Goal: Navigation & Orientation: Find specific page/section

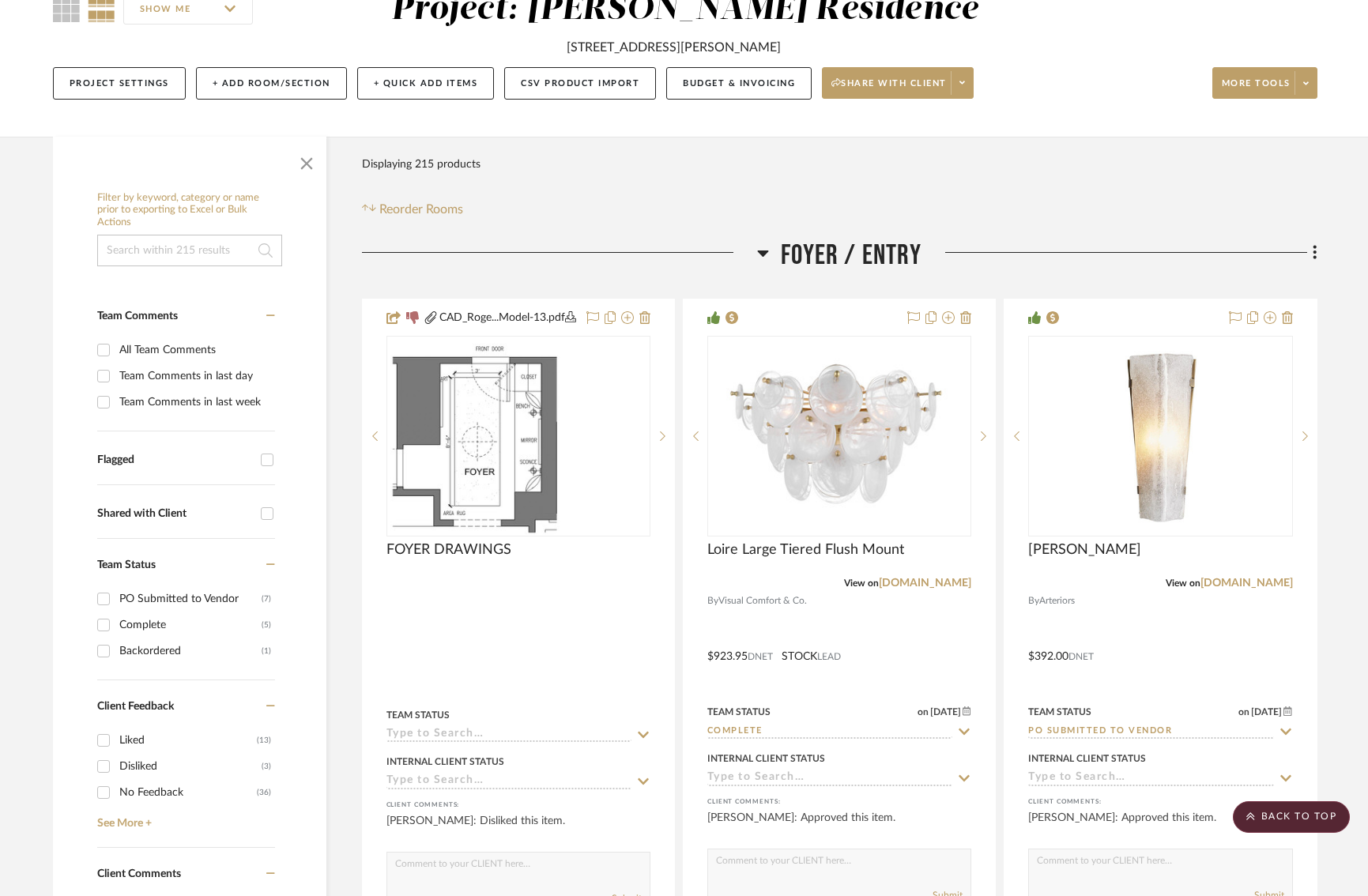
scroll to position [0, 8]
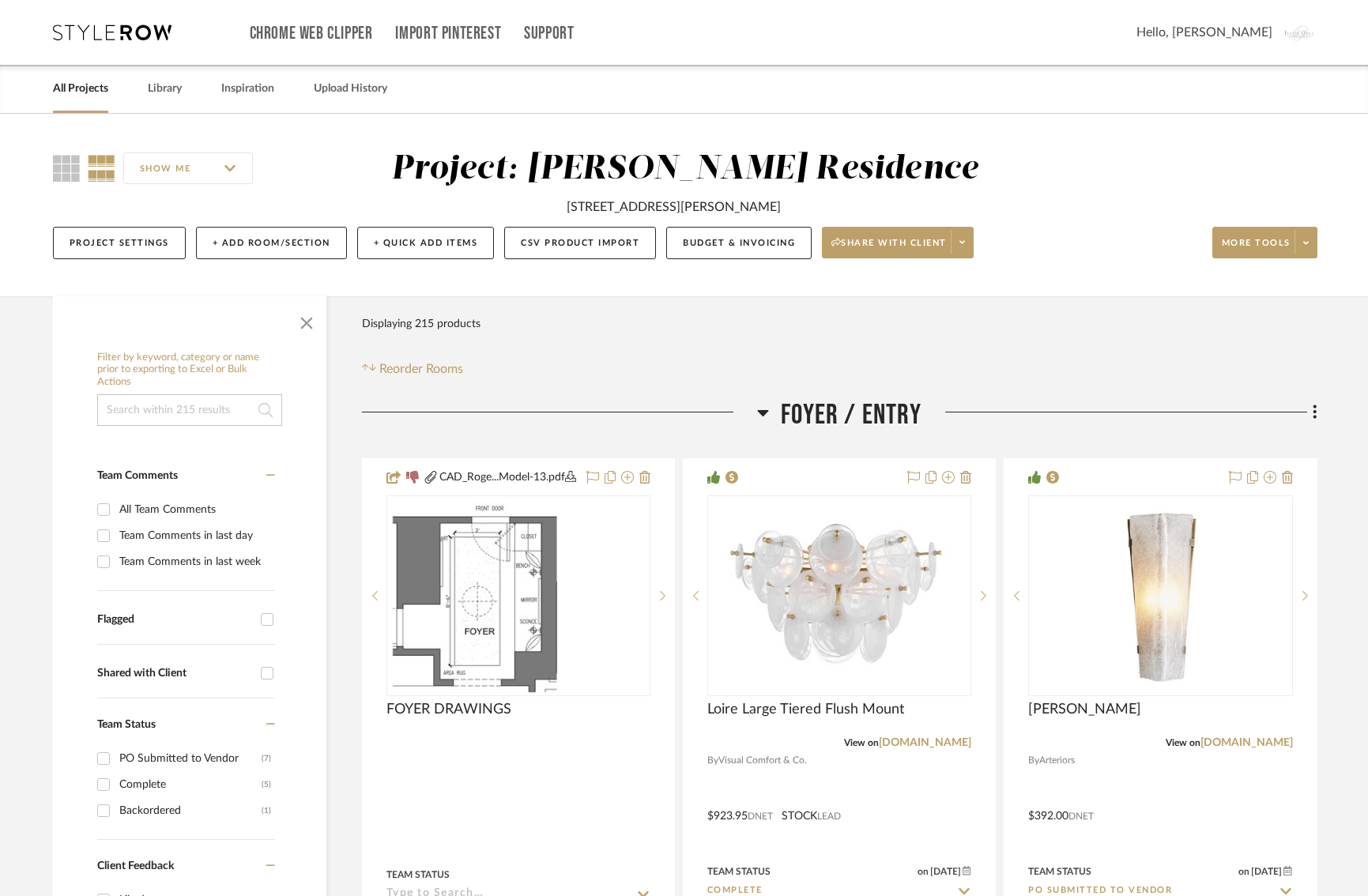
click at [77, 92] on link "All Projects" at bounding box center [80, 89] width 55 height 22
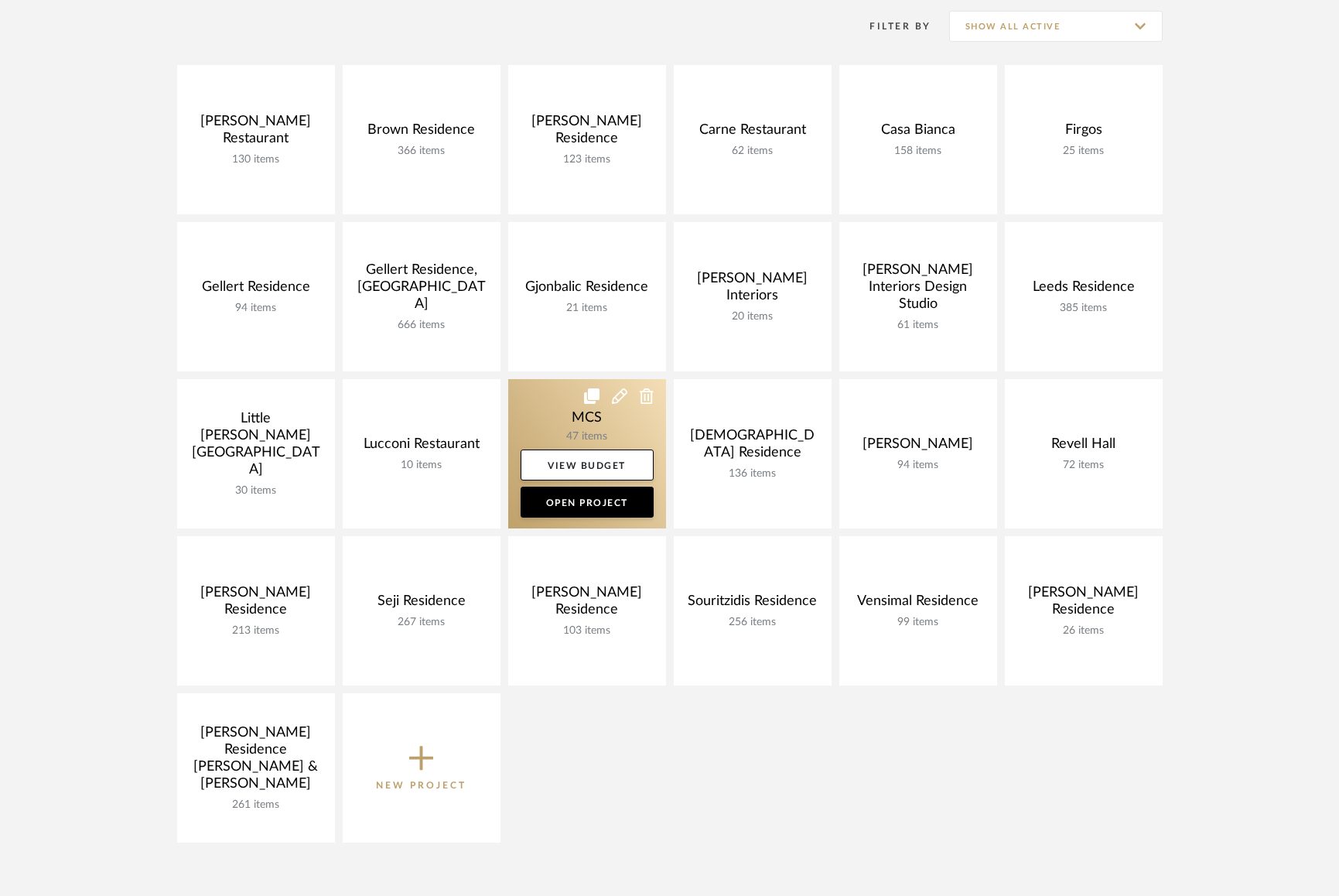
scroll to position [391, 0]
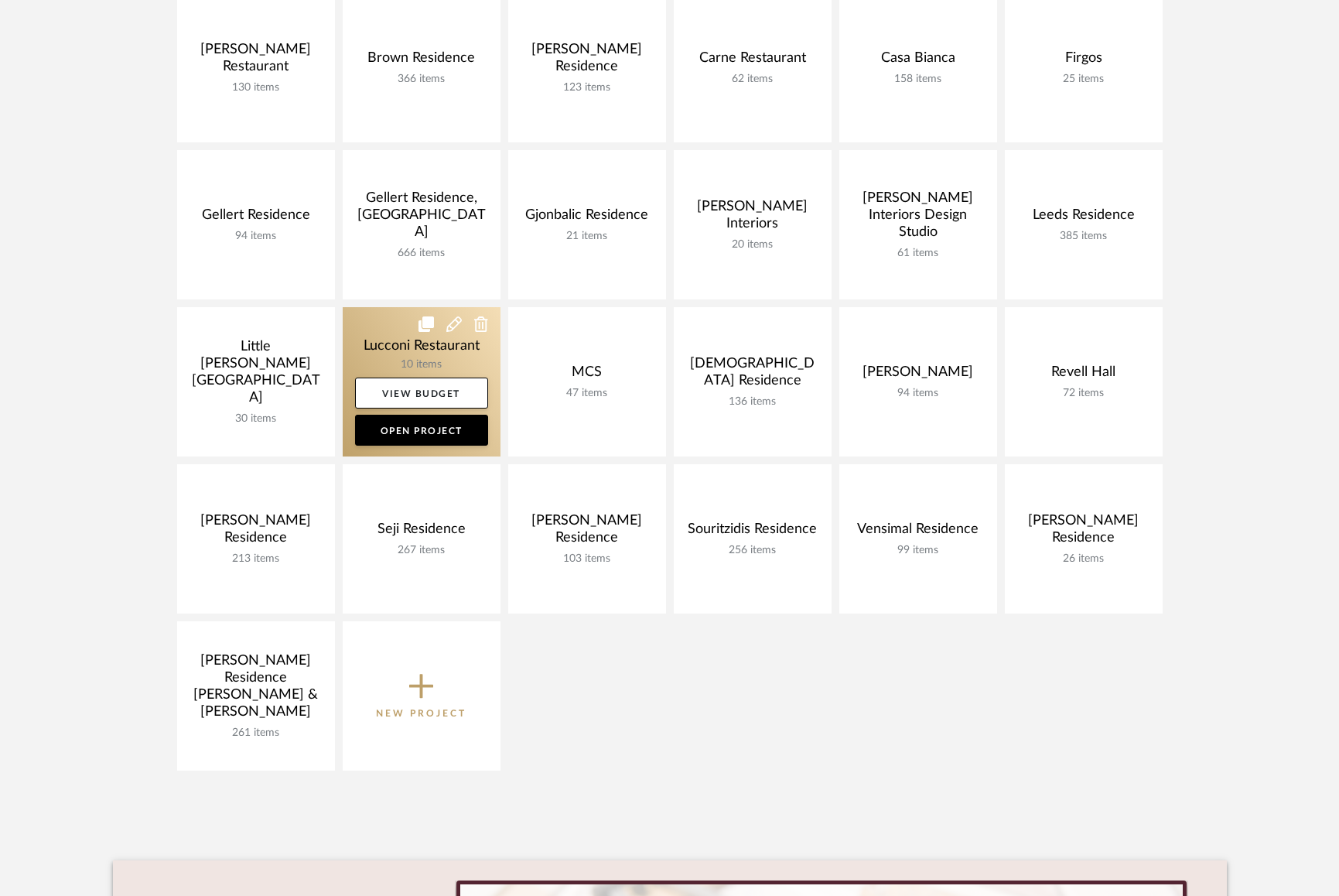
click at [382, 340] on link at bounding box center [421, 382] width 158 height 149
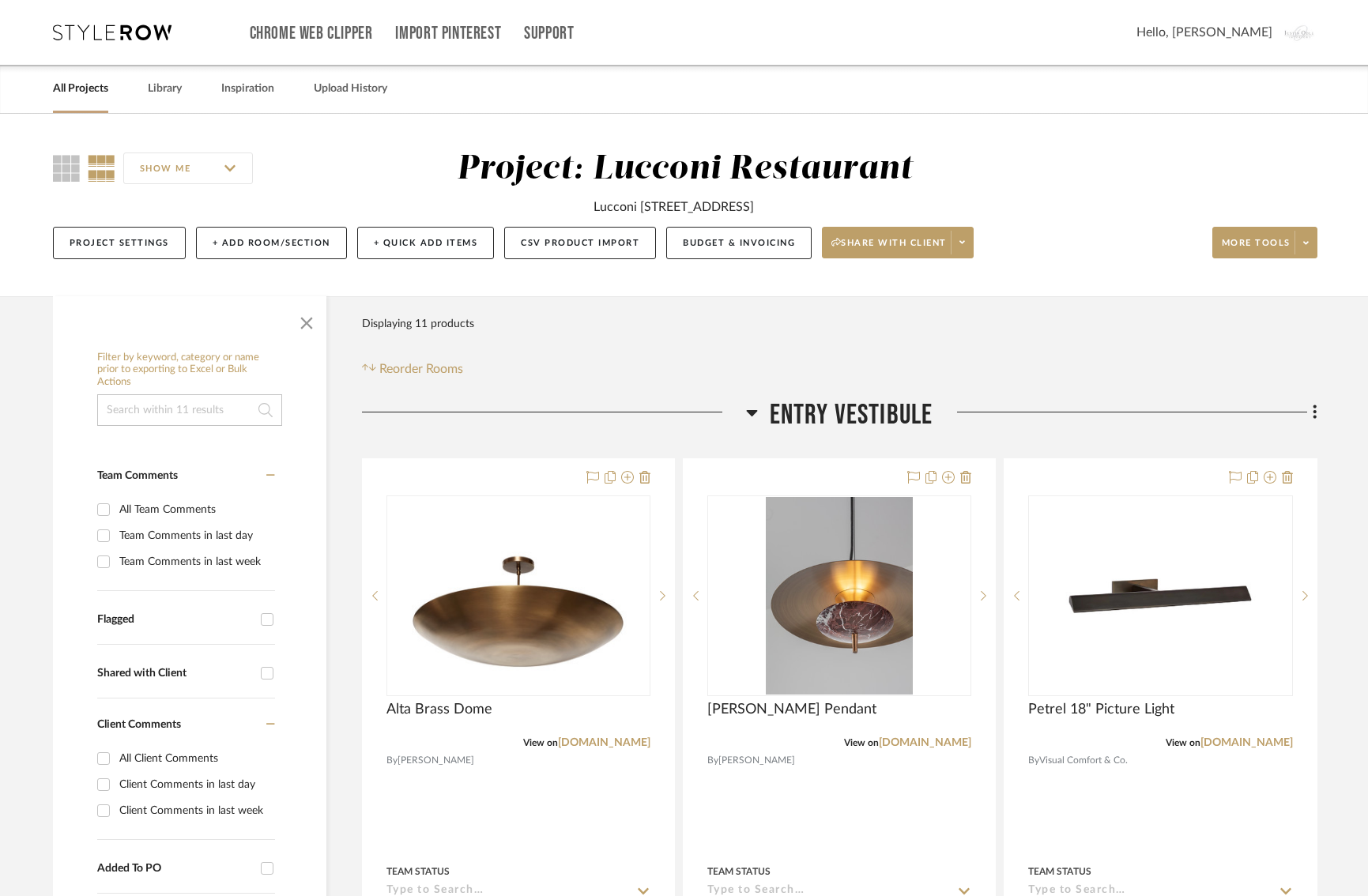
drag, startPoint x: 528, startPoint y: 209, endPoint x: 855, endPoint y: 215, distance: 327.1
click at [855, 215] on div "Lucconi [STREET_ADDRESS]" at bounding box center [685, 202] width 688 height 26
copy div "Lucconi [STREET_ADDRESS]"
